Goal: Task Accomplishment & Management: Manage account settings

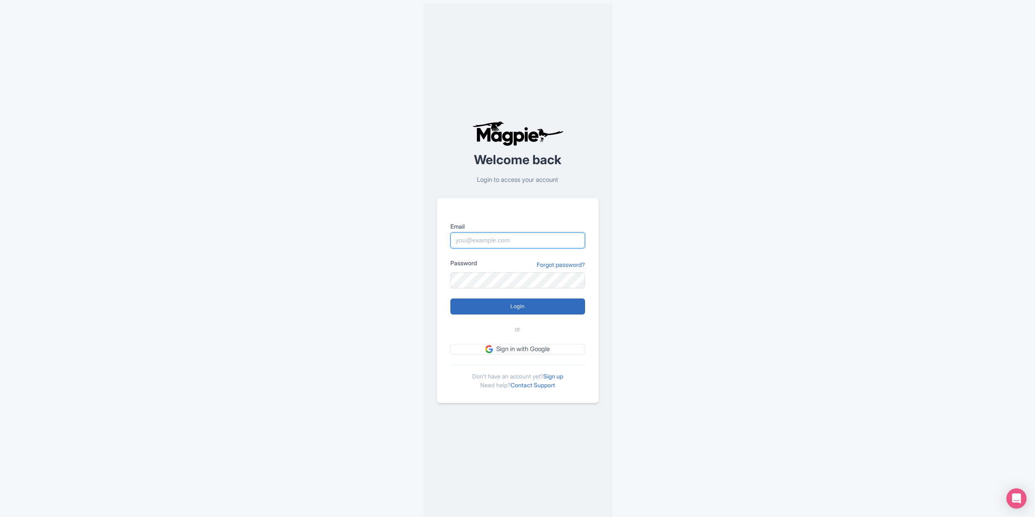
type input "info@tomis.tech"
click at [517, 307] on input "Login" at bounding box center [517, 306] width 135 height 16
type input "Logging in..."
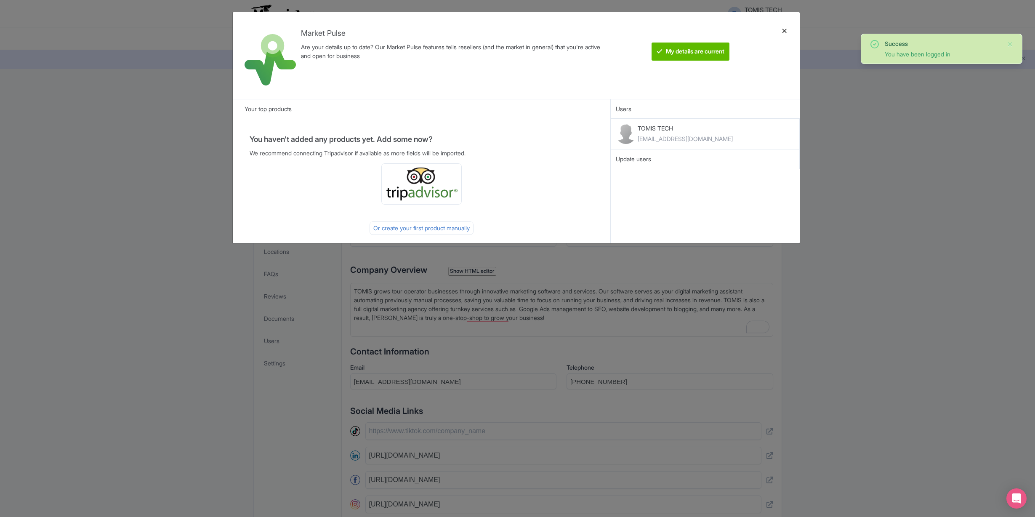
click at [788, 34] on div at bounding box center [785, 55] width 20 height 73
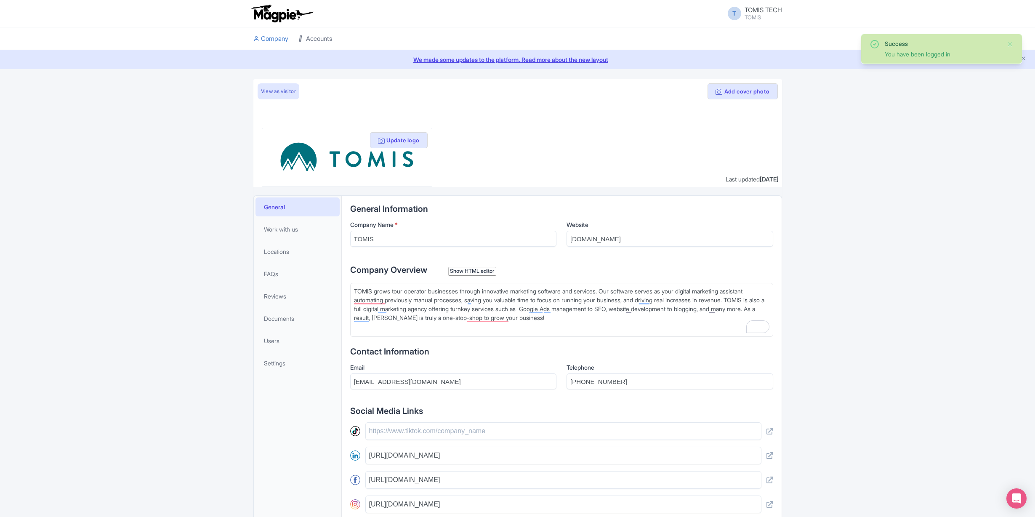
click at [313, 38] on link "Accounts" at bounding box center [315, 38] width 34 height 23
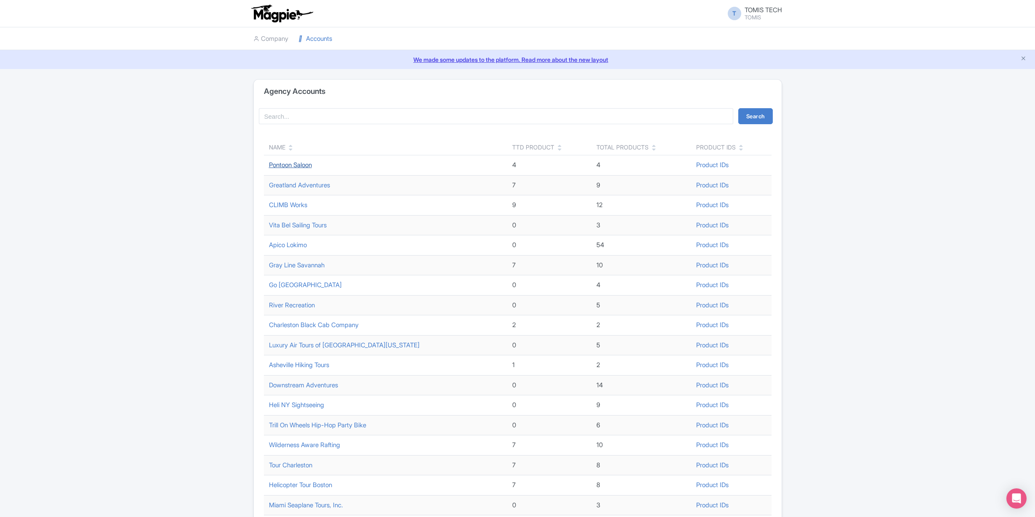
click at [309, 167] on link "Pontoon Saloon" at bounding box center [290, 165] width 43 height 8
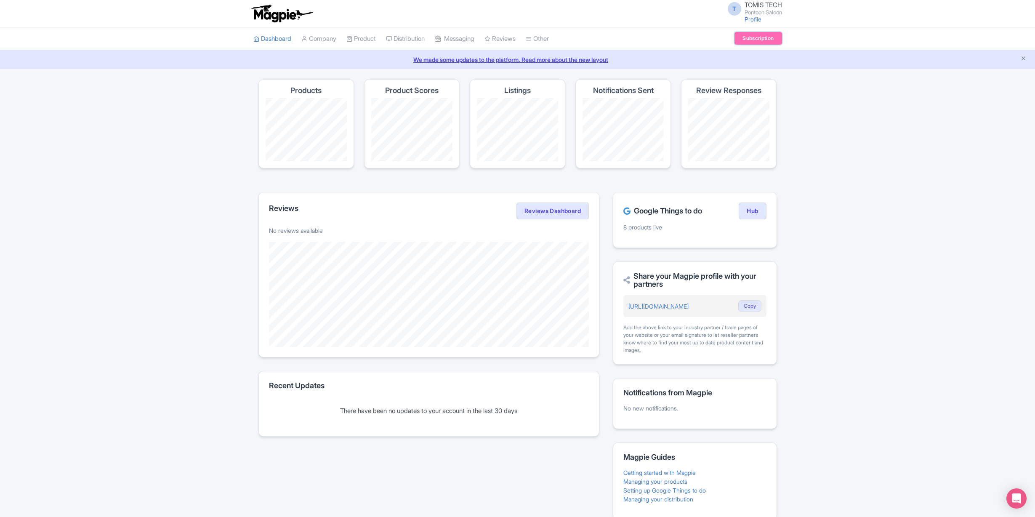
click at [755, 37] on link "Subscription" at bounding box center [758, 38] width 47 height 13
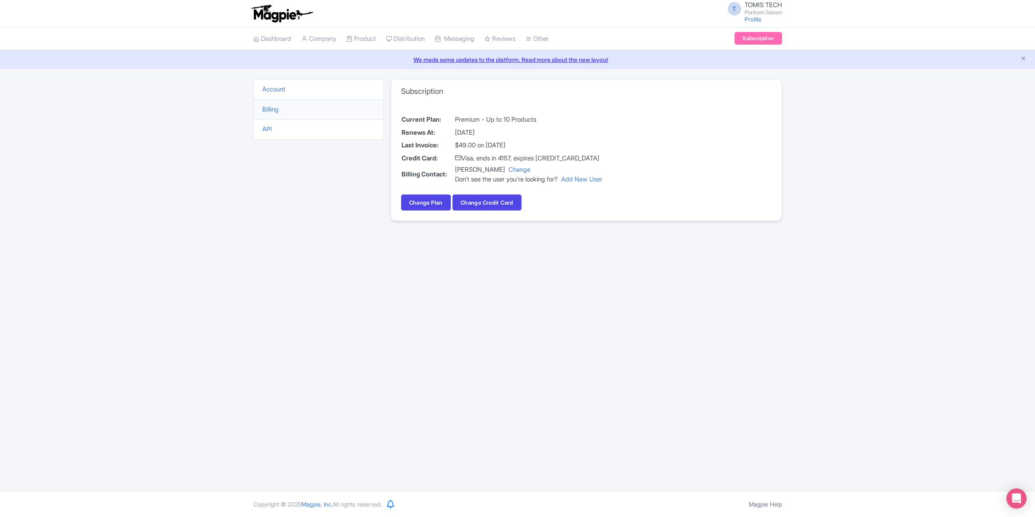
click at [290, 92] on li "Account" at bounding box center [318, 89] width 130 height 21
click at [280, 89] on link "Account" at bounding box center [273, 89] width 23 height 8
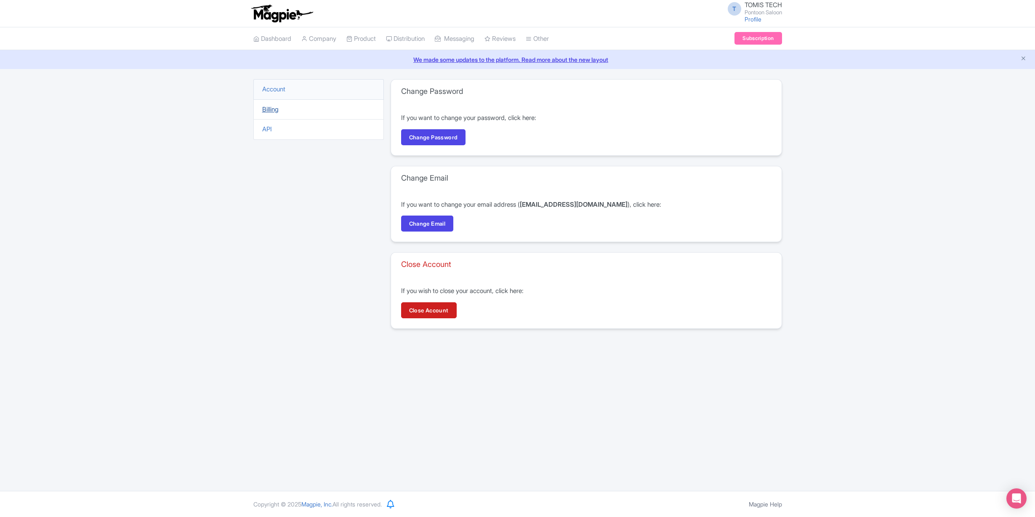
click at [274, 112] on link "Billing" at bounding box center [270, 109] width 16 height 8
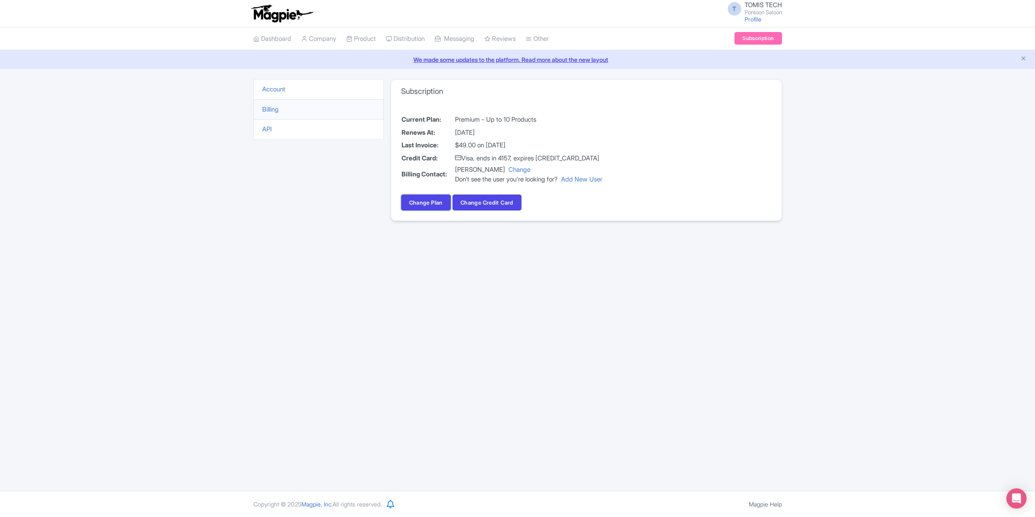
click at [440, 207] on link "Change Plan" at bounding box center [426, 202] width 50 height 16
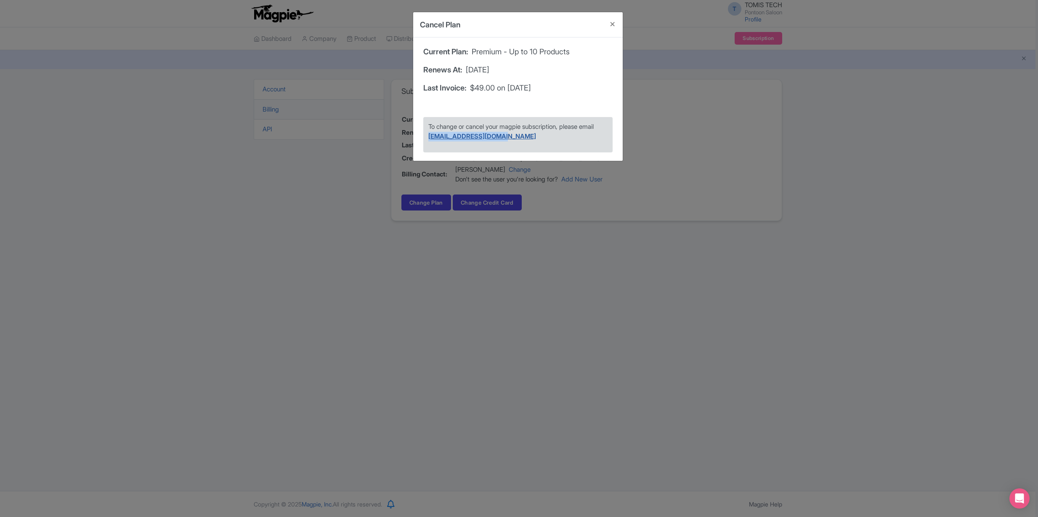
drag, startPoint x: 508, startPoint y: 136, endPoint x: 429, endPoint y: 137, distance: 79.2
click at [429, 137] on p "To change or cancel your magpie subscription, please email [EMAIL_ADDRESS][DOMA…" at bounding box center [518, 131] width 179 height 19
copy link "[EMAIL_ADDRESS][DOMAIN_NAME]"
click at [612, 21] on button "Close" at bounding box center [613, 24] width 20 height 24
